Goal: Unclear

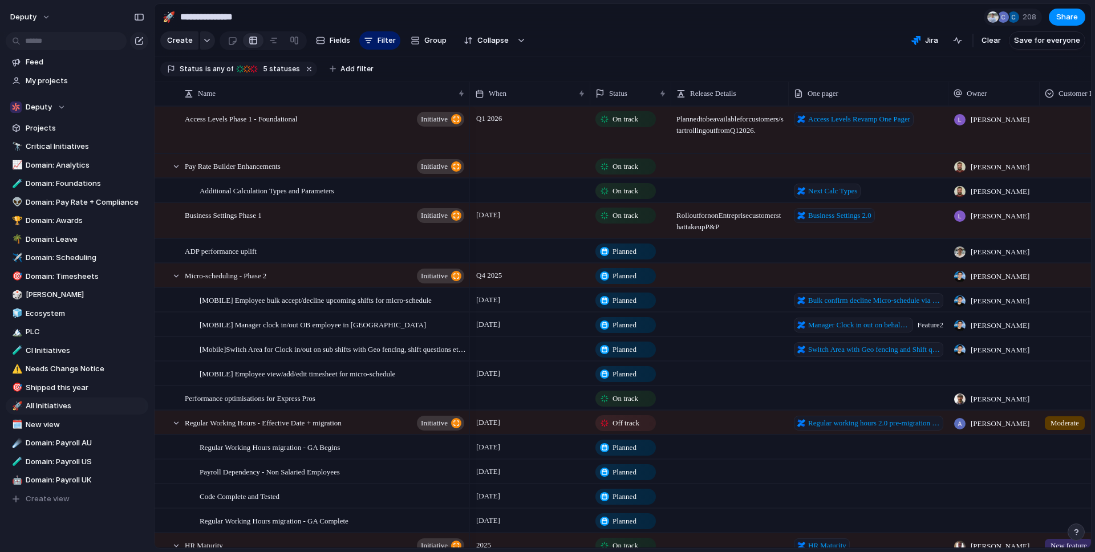
scroll to position [2, 0]
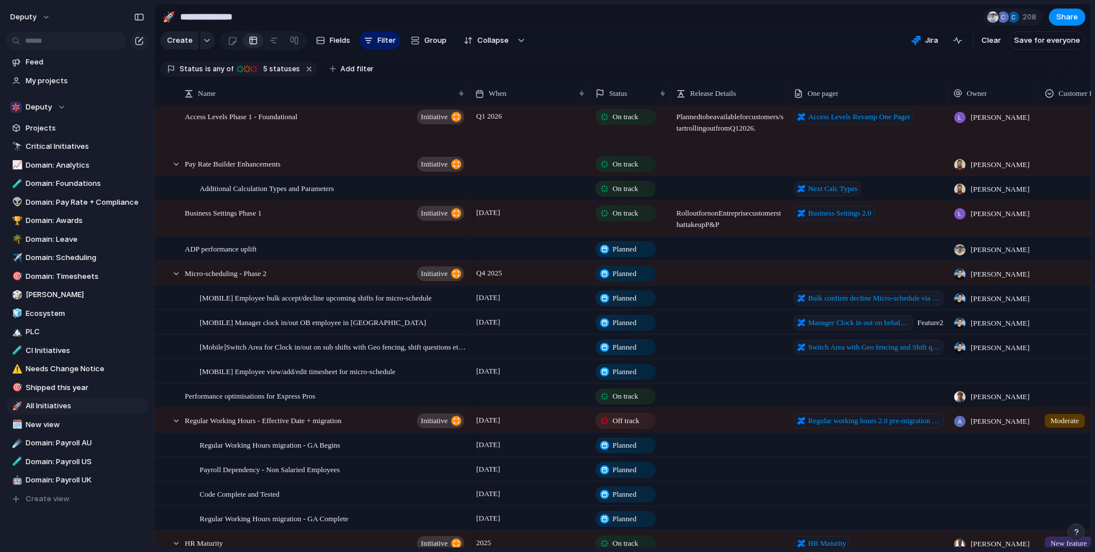
click at [857, 44] on section "Create Fields Filter Group Zoom Collapse Jira Clear Save for everyone" at bounding box center [623, 42] width 937 height 27
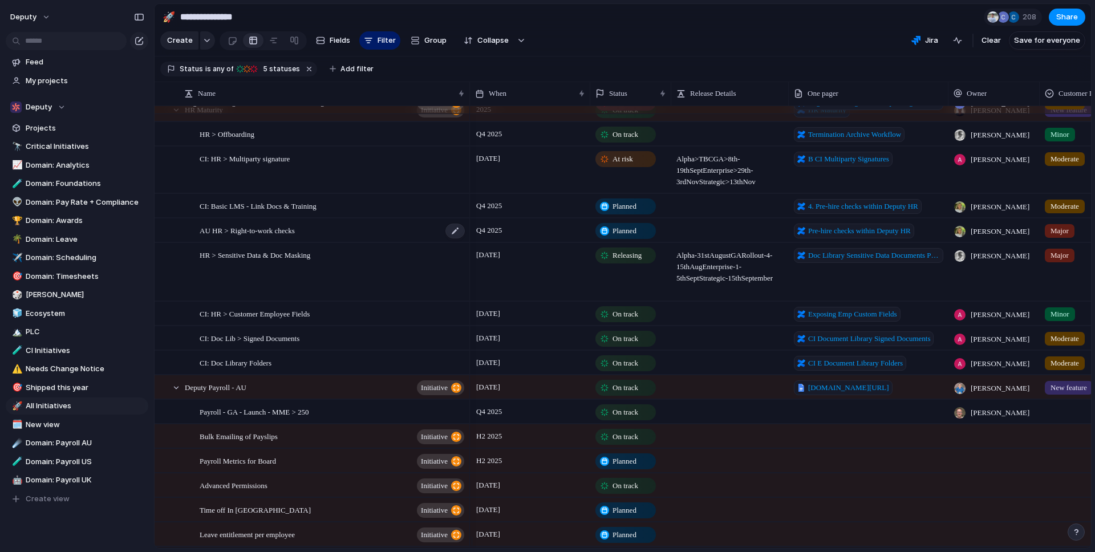
scroll to position [0, 0]
